Goal: Information Seeking & Learning: Learn about a topic

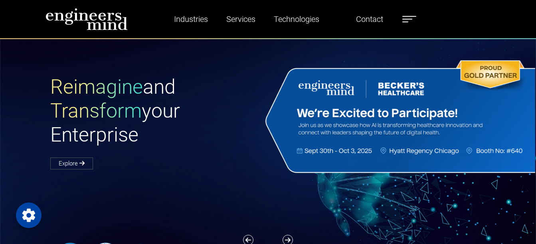
click at [409, 20] on label at bounding box center [409, 19] width 14 height 10
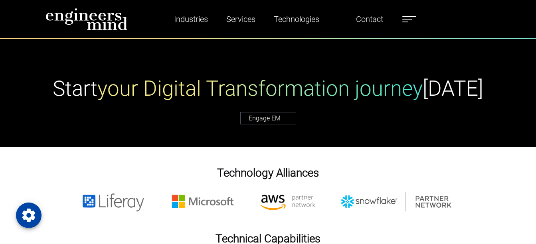
scroll to position [704, 0]
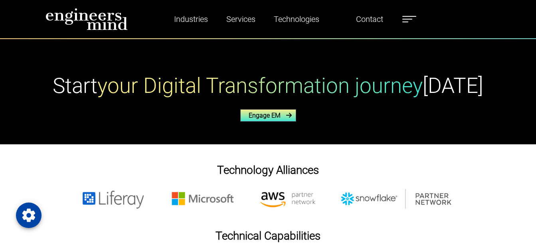
click at [282, 116] on link "Engage EM" at bounding box center [268, 115] width 56 height 12
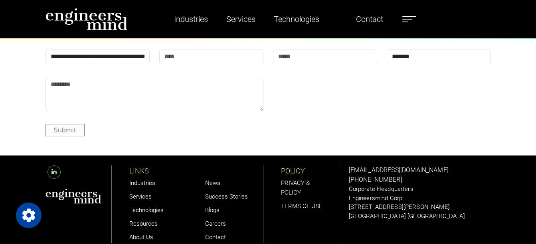
scroll to position [1317, 0]
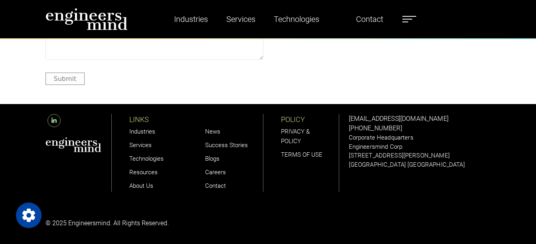
click at [220, 170] on link "Careers" at bounding box center [215, 172] width 21 height 7
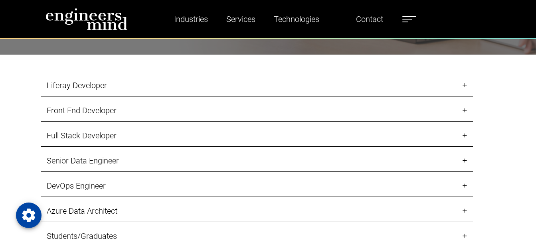
scroll to position [817, 0]
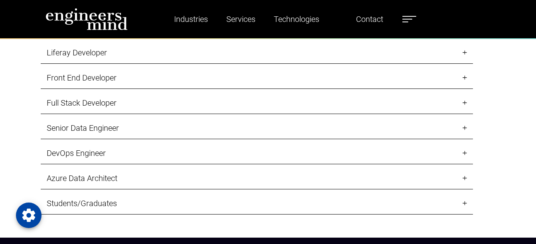
click at [115, 127] on link "Senior Data Engineer" at bounding box center [257, 128] width 432 height 22
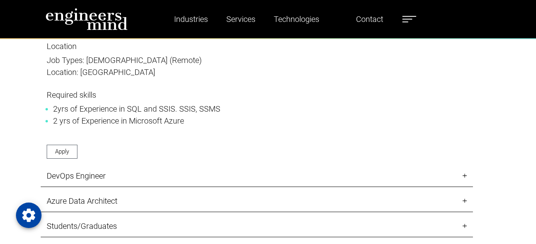
scroll to position [1339, 0]
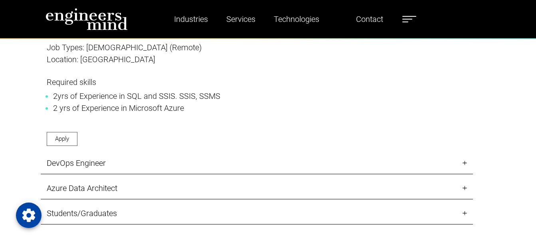
click at [183, 161] on link "DevOps Engineer" at bounding box center [257, 163] width 432 height 22
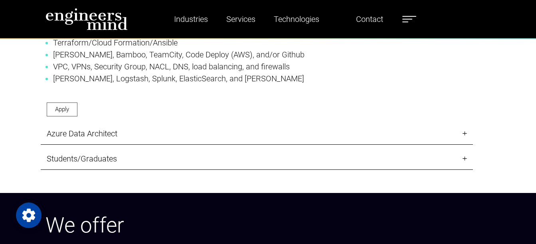
scroll to position [1212, 0]
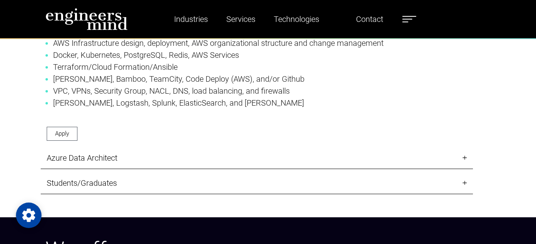
click at [467, 175] on link "Students/Graduates" at bounding box center [257, 183] width 432 height 22
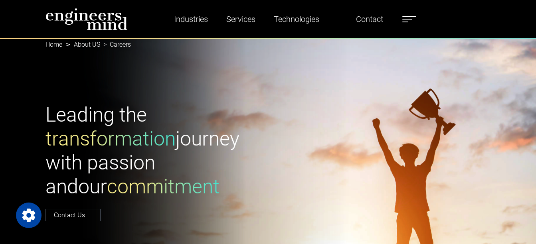
scroll to position [0, 0]
